Goal: Find specific page/section: Find specific page/section

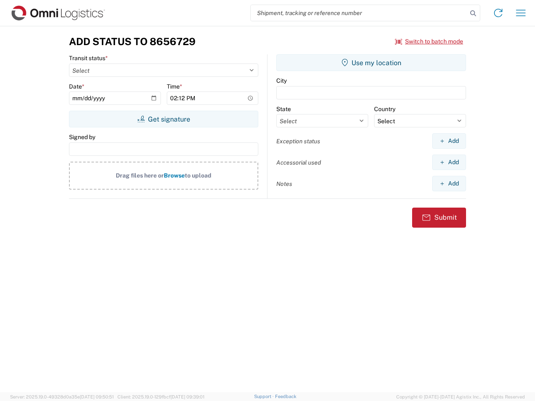
click at [359, 13] on input "search" at bounding box center [359, 13] width 216 height 16
click at [473, 13] on icon at bounding box center [473, 14] width 12 height 12
click at [498, 13] on icon at bounding box center [497, 12] width 13 height 13
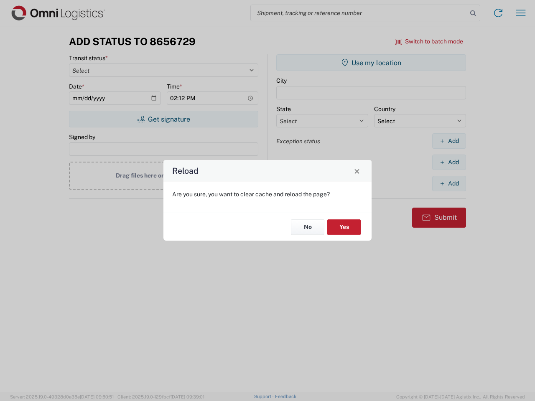
click at [429, 41] on div "Reload Are you sure, you want to clear cache and reload the page? No Yes" at bounding box center [267, 200] width 535 height 401
click at [163, 119] on div "Reload Are you sure, you want to clear cache and reload the page? No Yes" at bounding box center [267, 200] width 535 height 401
click at [371, 63] on div "Reload Are you sure, you want to clear cache and reload the page? No Yes" at bounding box center [267, 200] width 535 height 401
click at [449, 141] on div "Reload Are you sure, you want to clear cache and reload the page? No Yes" at bounding box center [267, 200] width 535 height 401
click at [449, 162] on div "Reload Are you sure, you want to clear cache and reload the page? No Yes" at bounding box center [267, 200] width 535 height 401
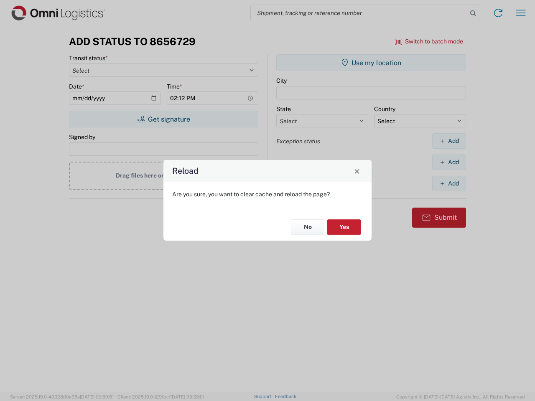
click at [449, 183] on div "Reload Are you sure, you want to clear cache and reload the page? No Yes" at bounding box center [267, 200] width 535 height 401
